Goal: Find specific page/section: Find specific page/section

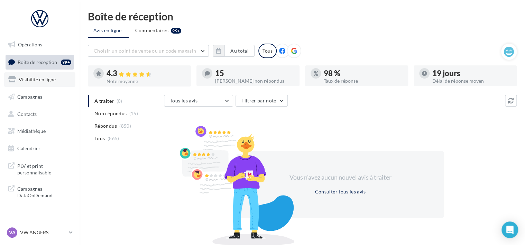
click at [61, 83] on link "Visibilité en ligne" at bounding box center [39, 79] width 71 height 15
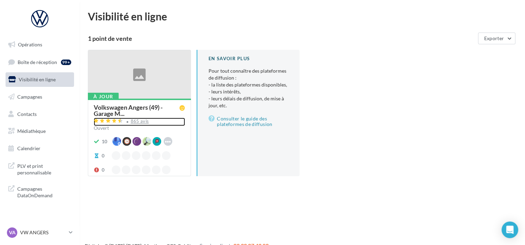
click at [144, 119] on div "865 avis" at bounding box center [140, 121] width 18 height 4
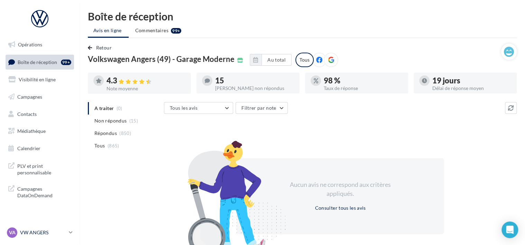
click at [70, 228] on link "VA VW ANGERS vw-ang-tar" at bounding box center [40, 232] width 68 height 13
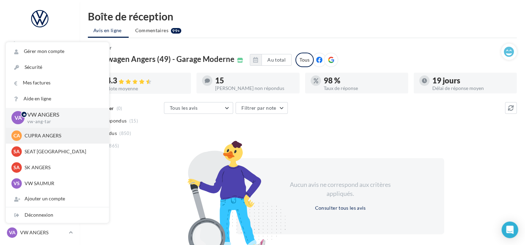
click at [49, 138] on p "CUPRA ANGERS" at bounding box center [63, 135] width 76 height 7
